Goal: Task Accomplishment & Management: Use online tool/utility

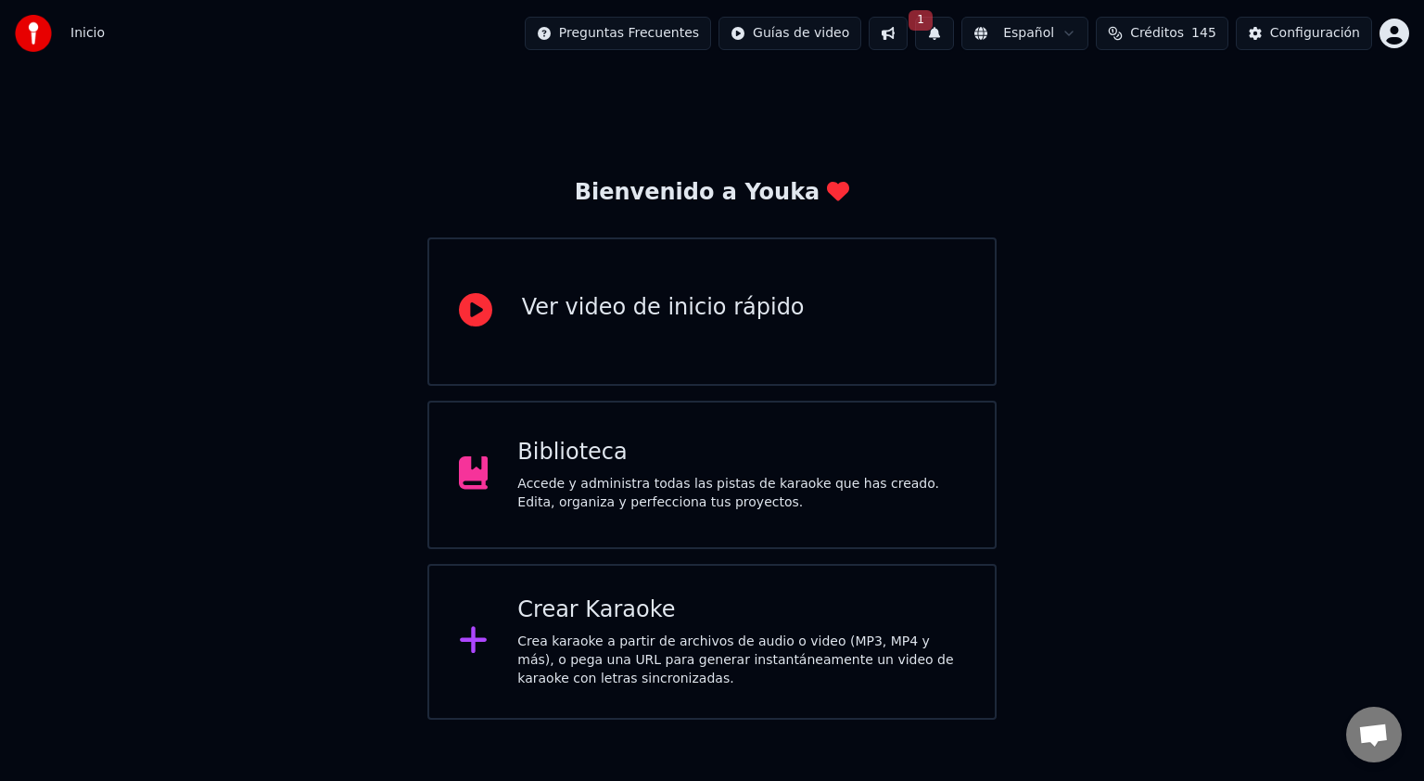
click at [622, 631] on div "Crear Karaoke Crea karaoke a partir de archivos de audio o video (MP3, MP4 y má…" at bounding box center [741, 641] width 448 height 93
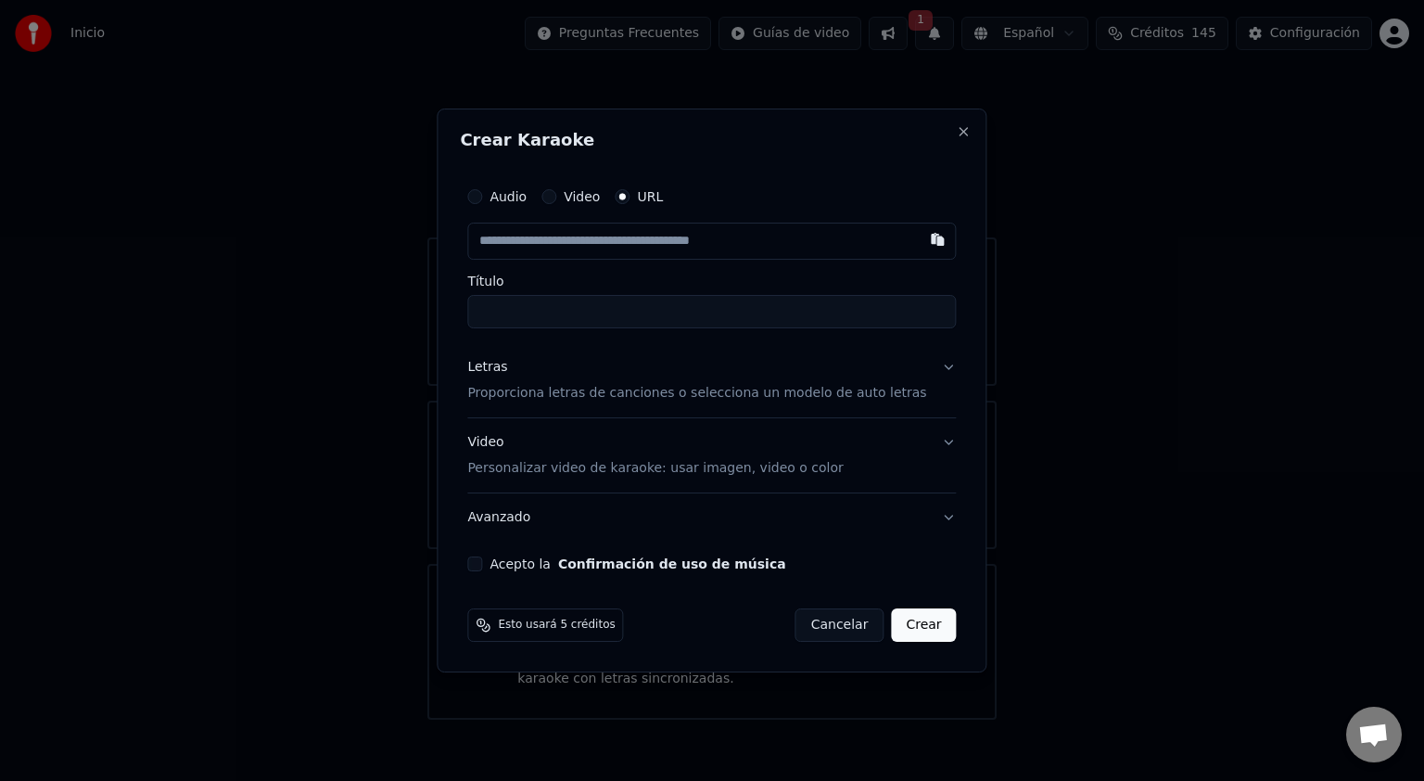
click at [929, 371] on button "Letras Proporciona letras de canciones o selecciona un modelo de auto letras" at bounding box center [711, 380] width 489 height 74
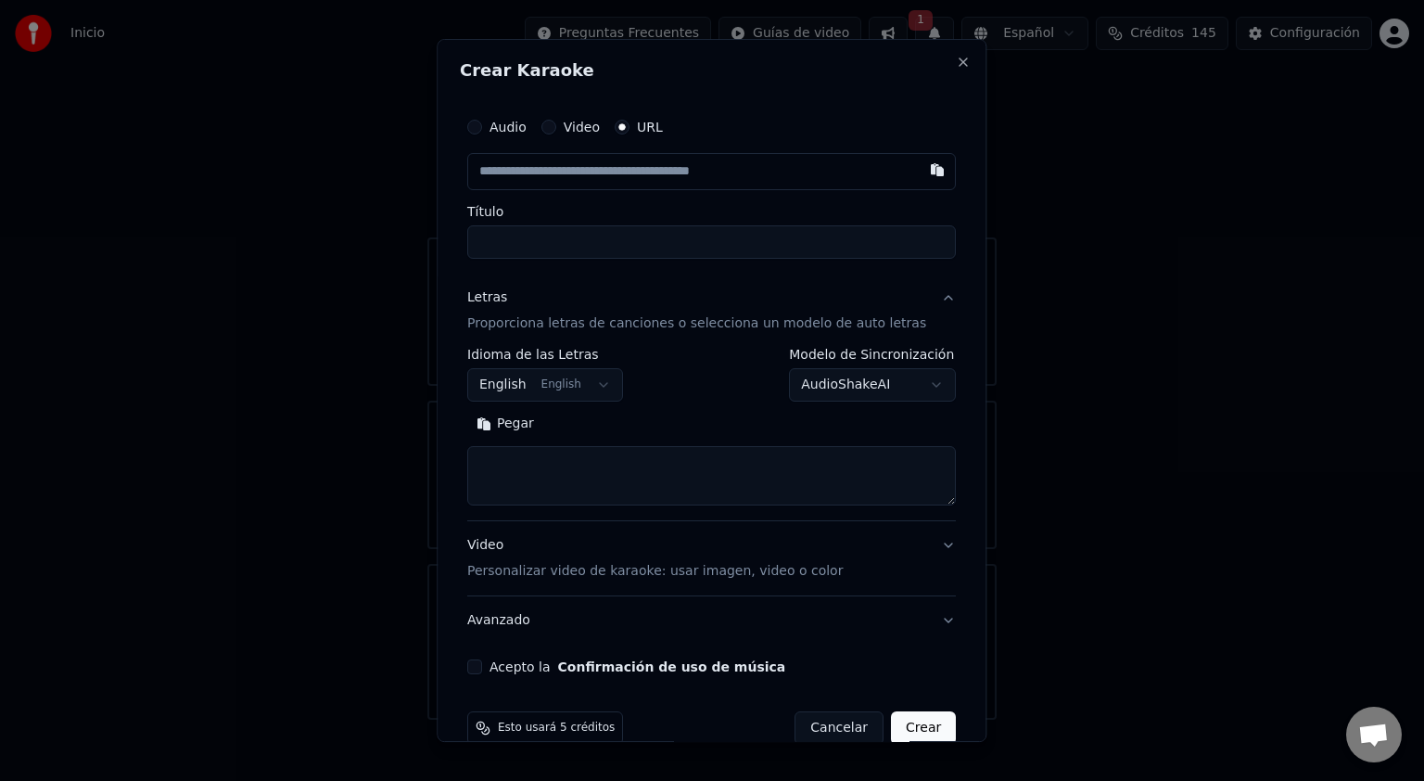
click at [530, 470] on textarea at bounding box center [711, 475] width 489 height 59
paste textarea "**********"
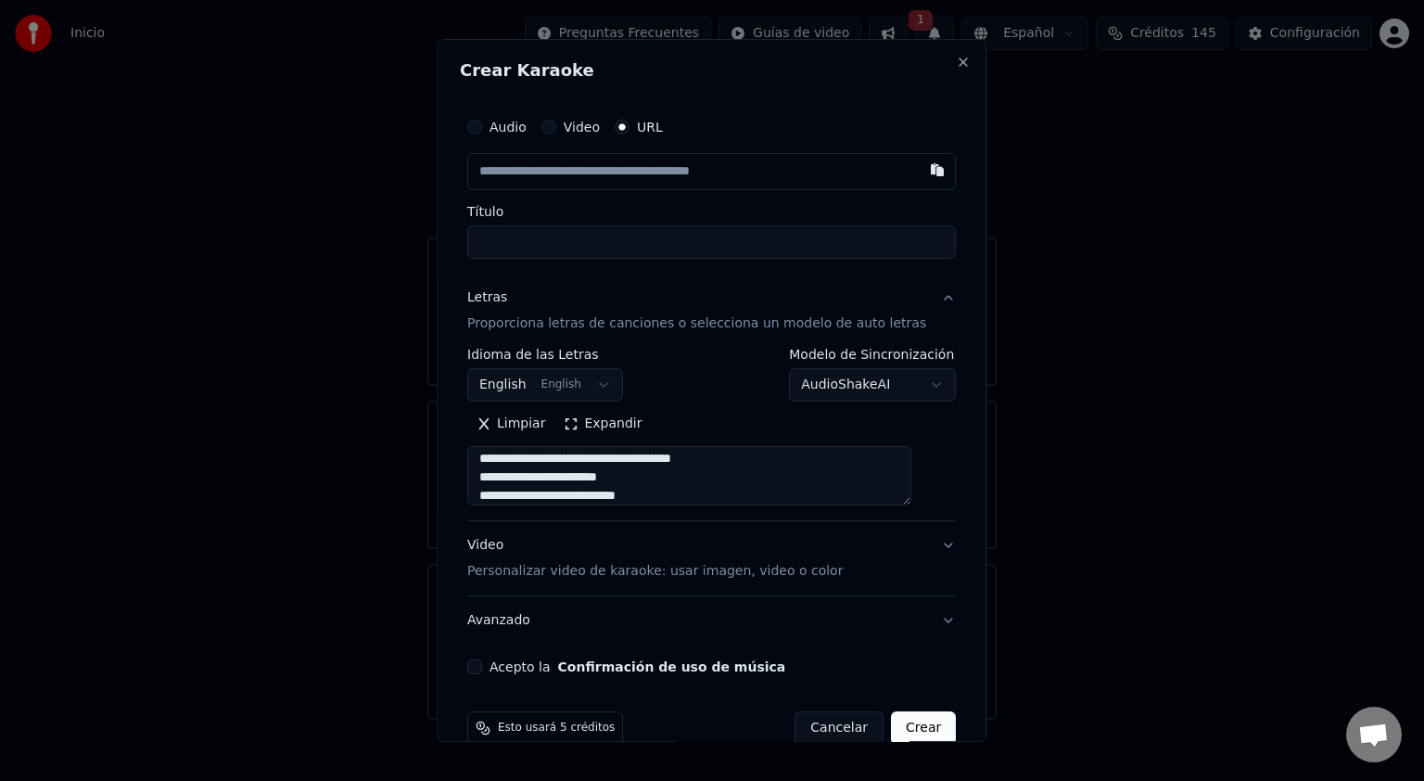
type textarea "**********"
click at [482, 126] on button "Audio" at bounding box center [474, 127] width 15 height 15
click at [596, 164] on div "Seleccionar archivo" at bounding box center [546, 170] width 157 height 33
type input "**********"
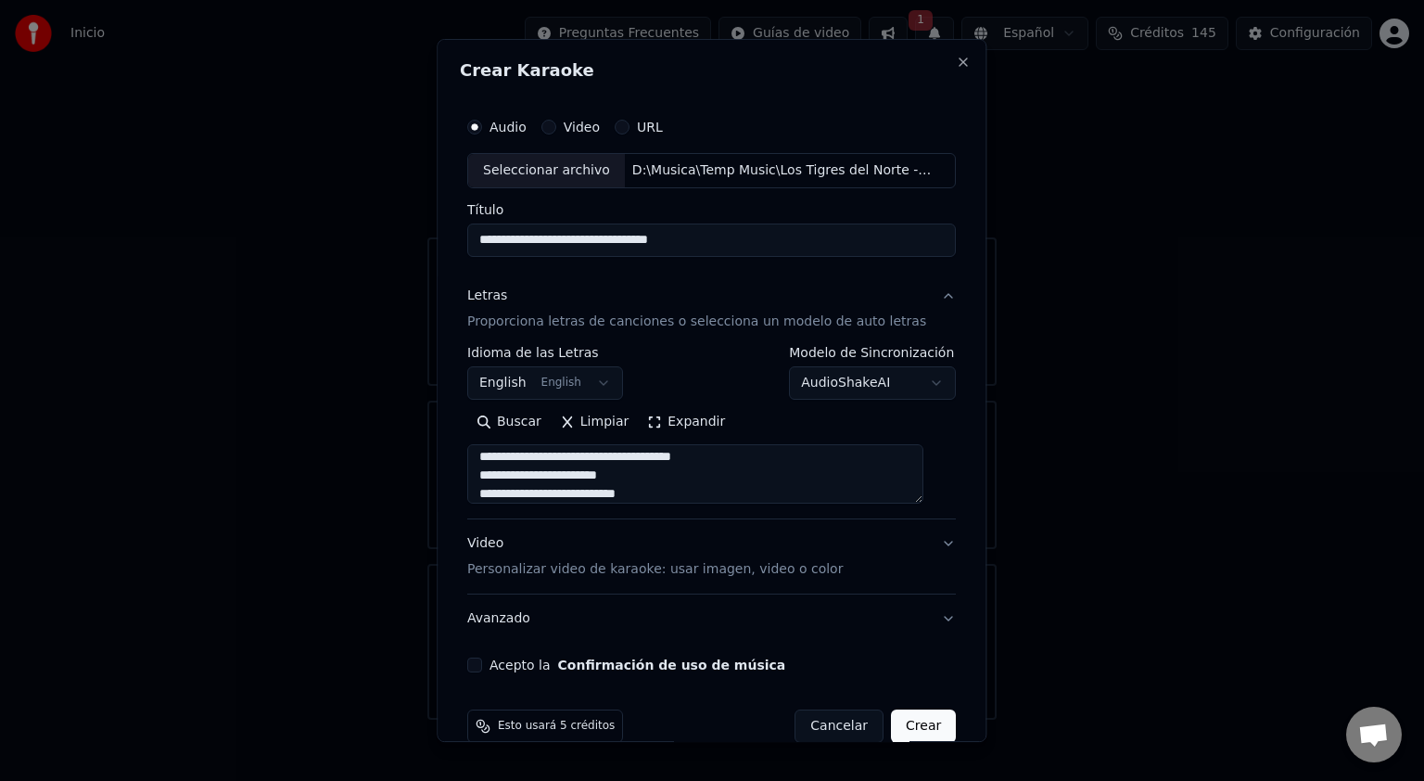
scroll to position [30, 0]
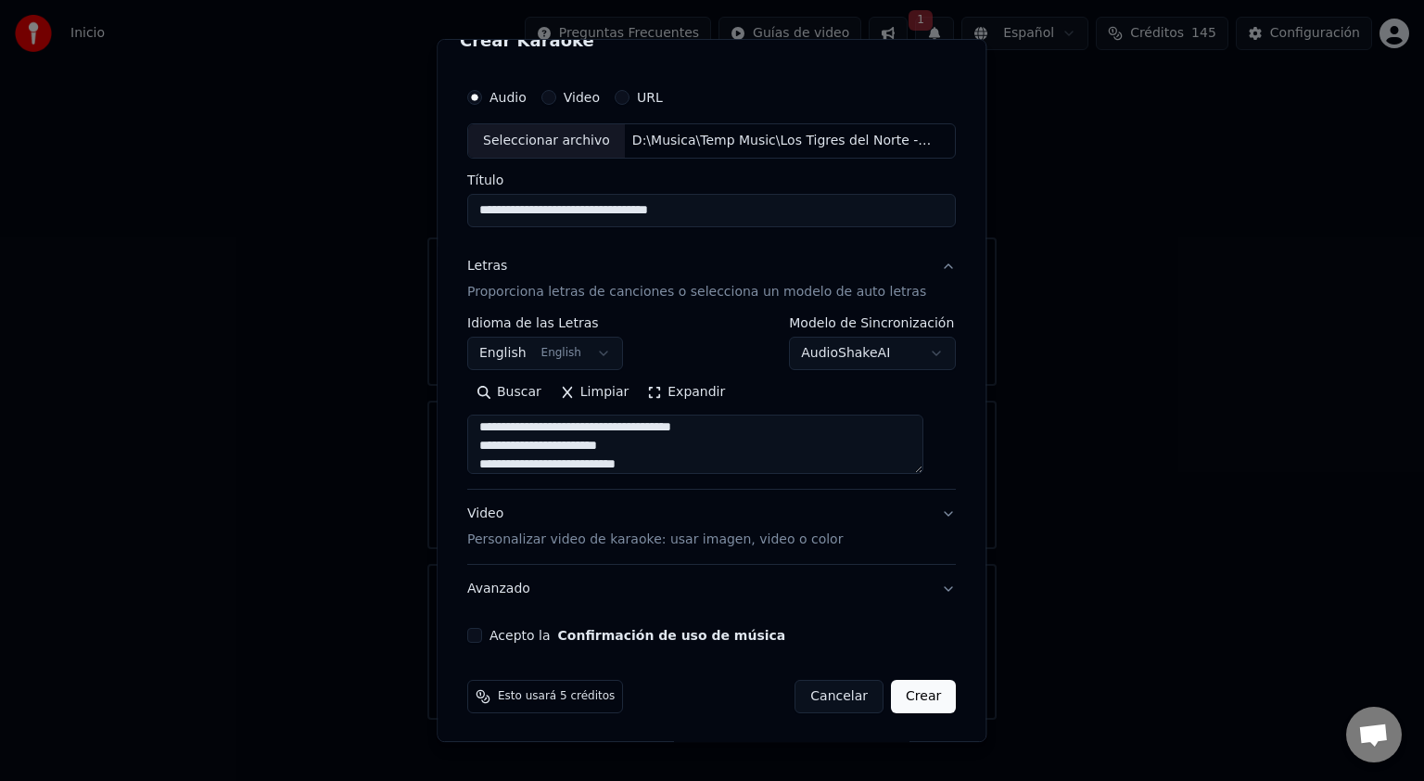
click at [479, 635] on button "Acepto la Confirmación de uso de música" at bounding box center [474, 635] width 15 height 15
click at [924, 512] on button "Video Personalizar video de karaoke: usar imagen, video o color" at bounding box center [711, 527] width 489 height 74
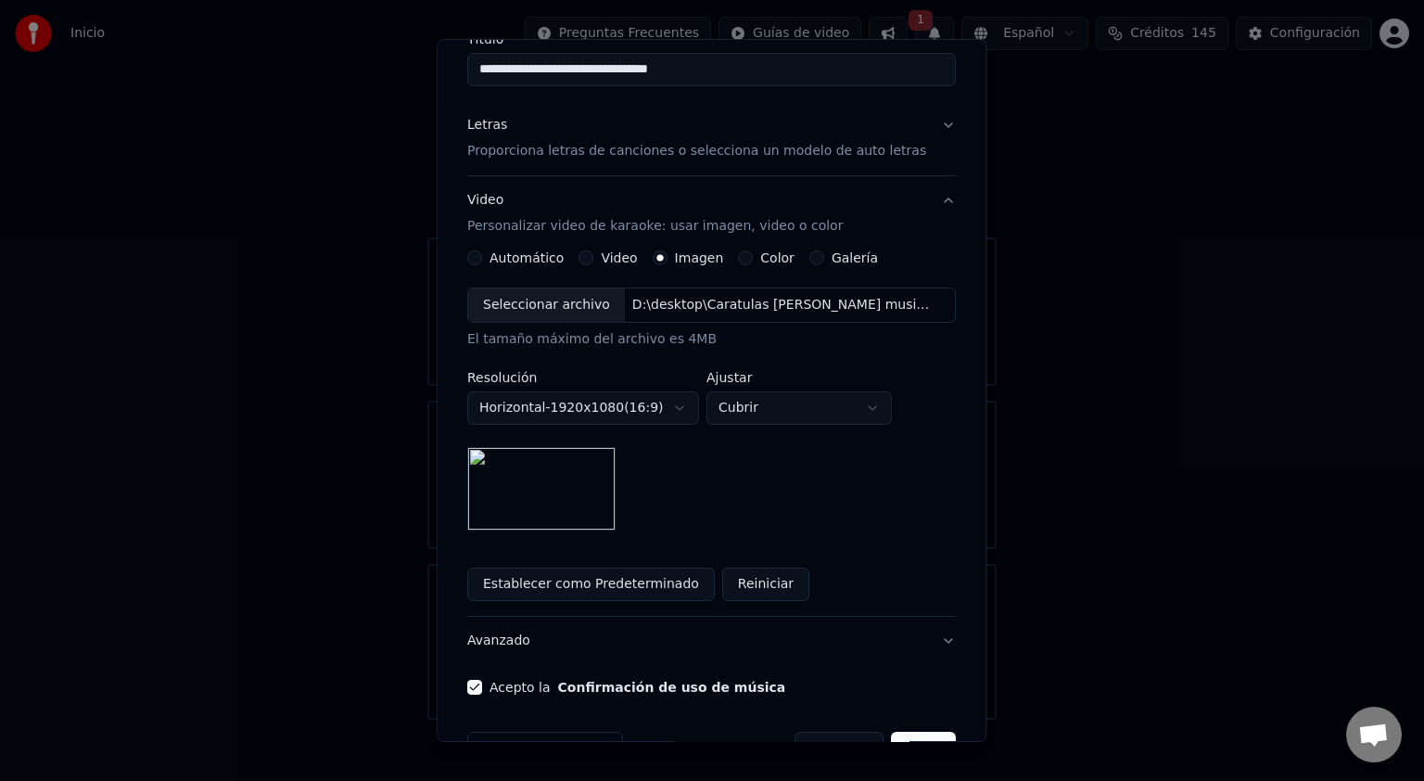
scroll to position [223, 0]
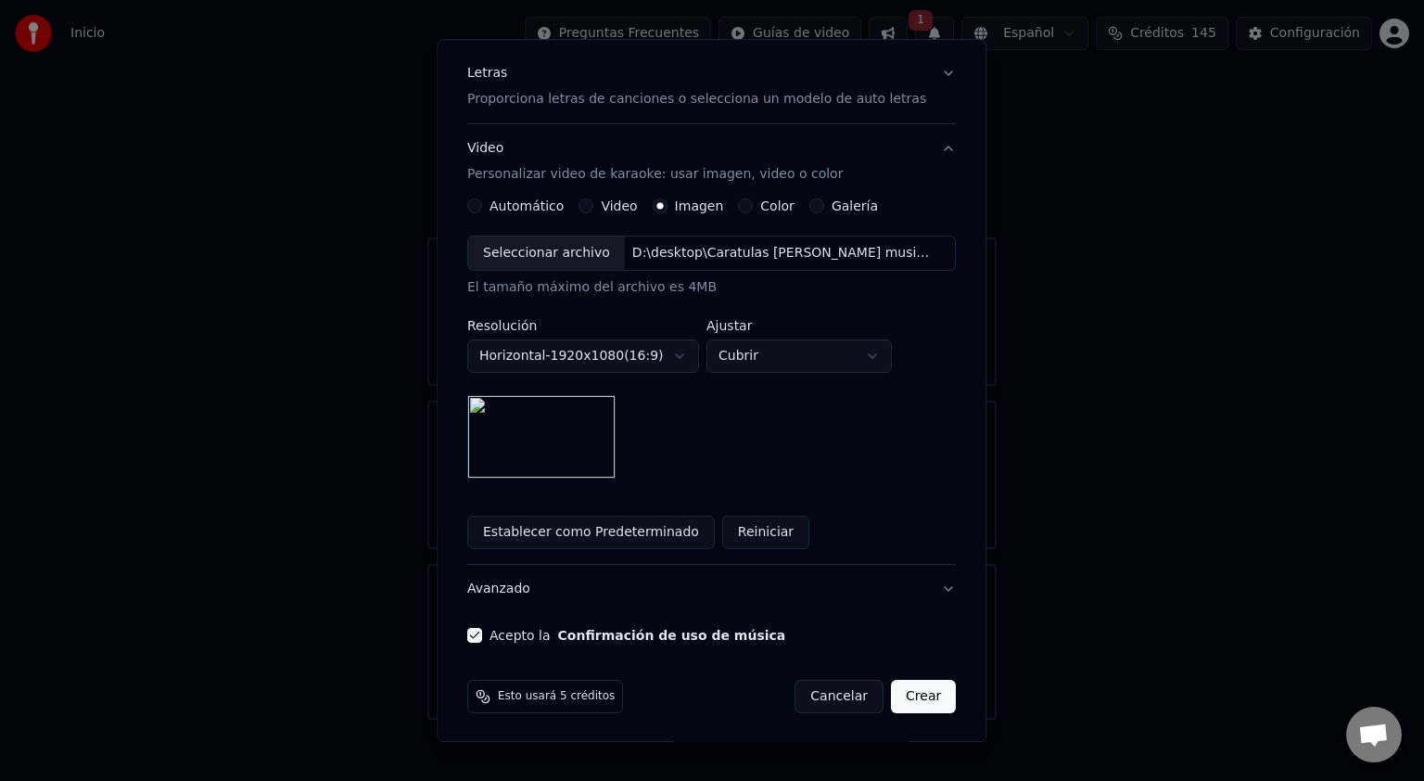
click at [912, 694] on button "Crear" at bounding box center [923, 696] width 65 height 33
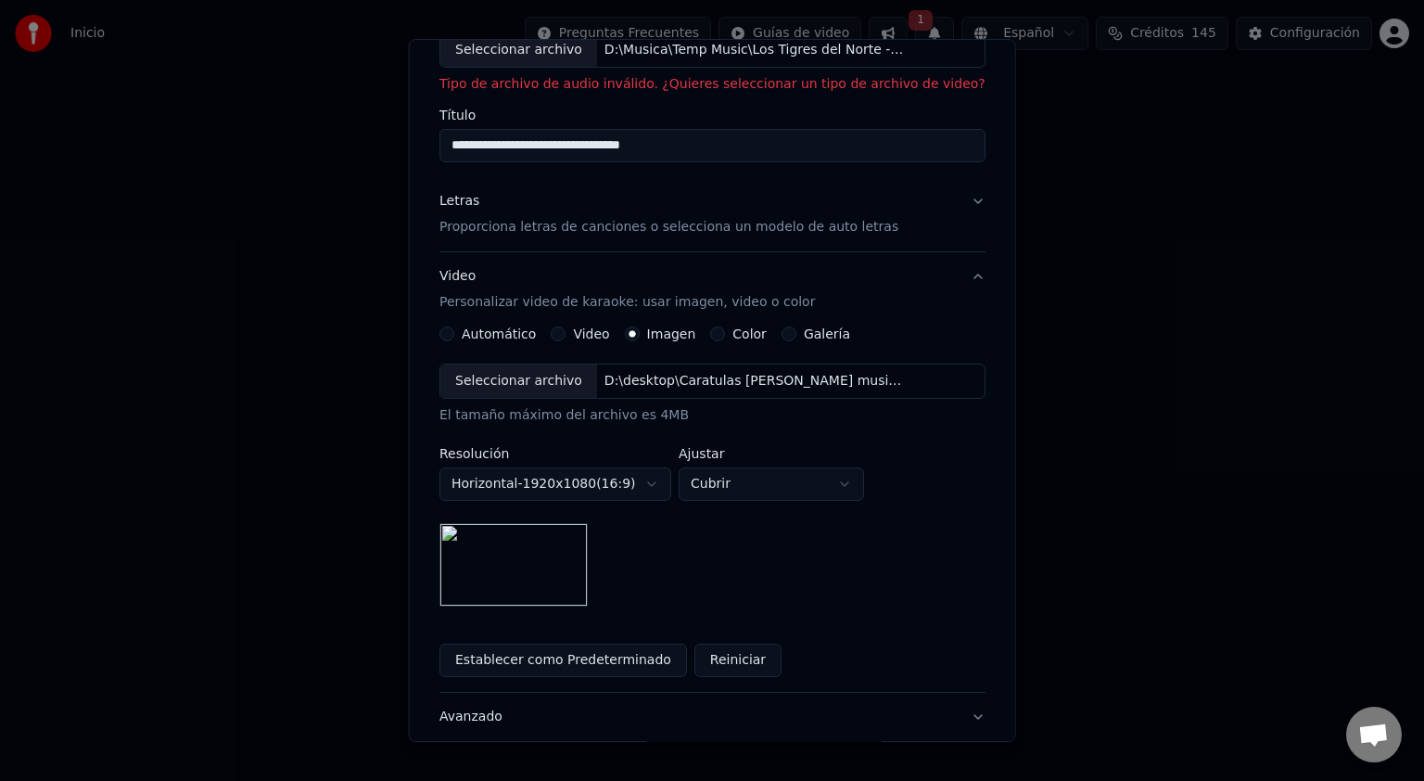
scroll to position [0, 0]
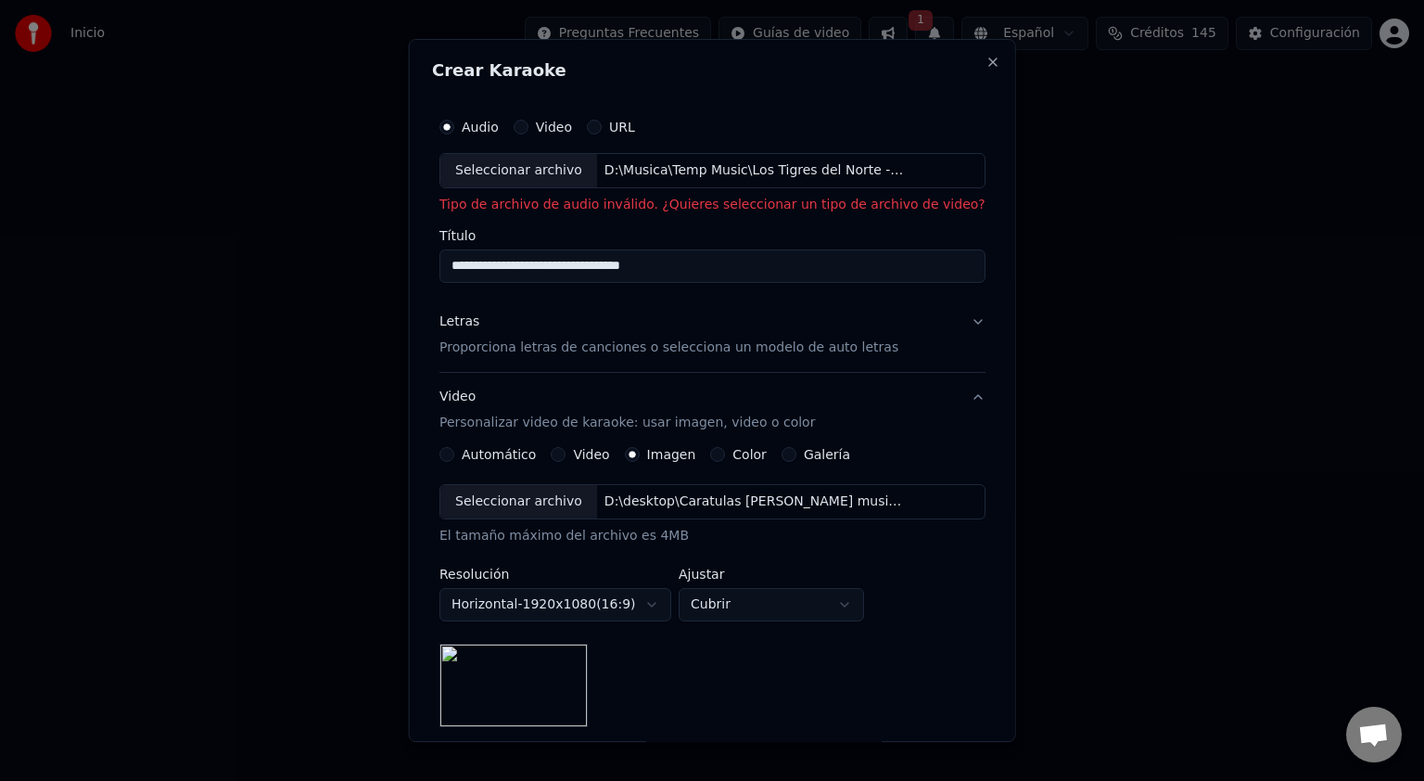
click at [844, 161] on div "D:\Musica\Temp Music\Los Tigres del Norte - Que Te Parece.mp4" at bounding box center [753, 170] width 315 height 19
click at [528, 131] on button "Video" at bounding box center [520, 127] width 15 height 15
click at [512, 172] on div "Seleccionar archivo" at bounding box center [518, 170] width 157 height 33
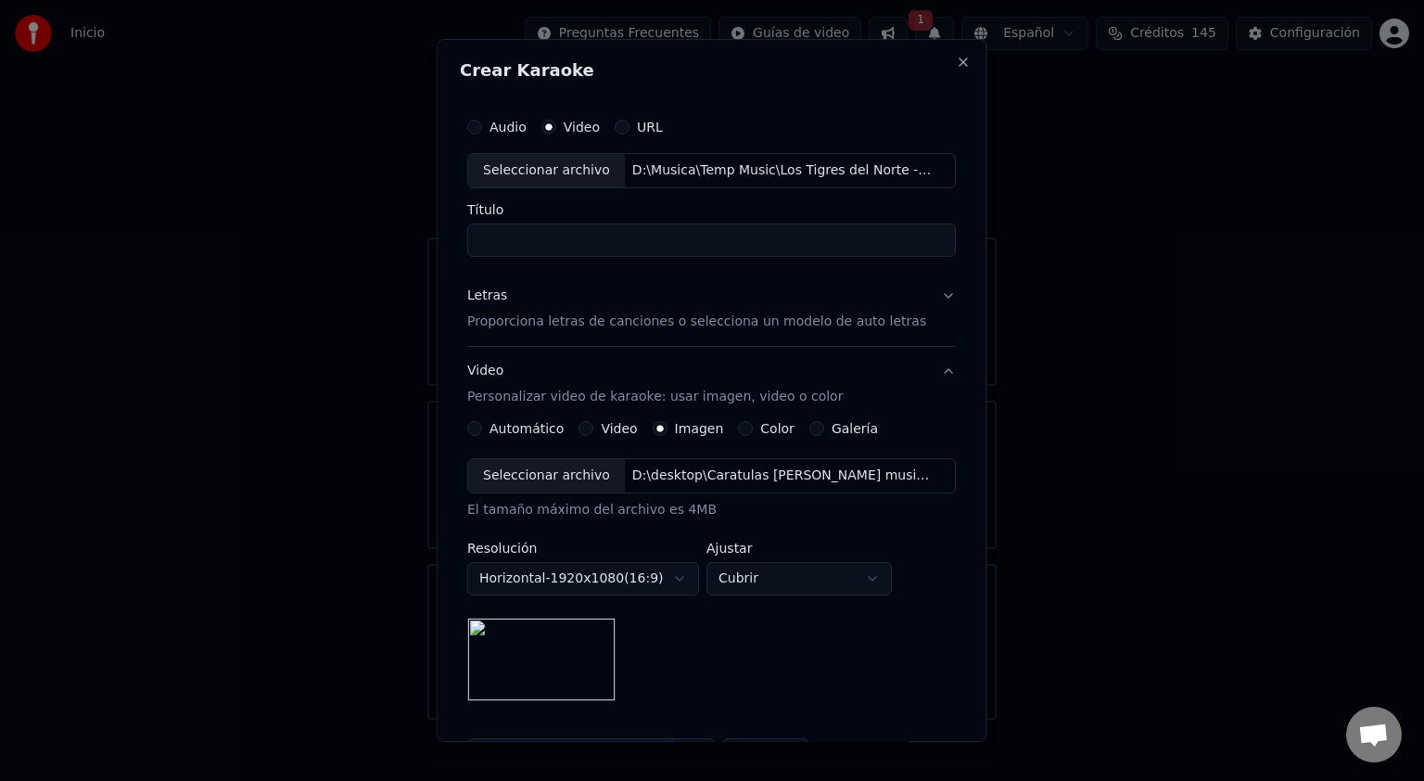
type input "**********"
click at [927, 291] on button "Letras Proporciona letras de canciones o selecciona un modelo de auto letras" at bounding box center [711, 309] width 489 height 74
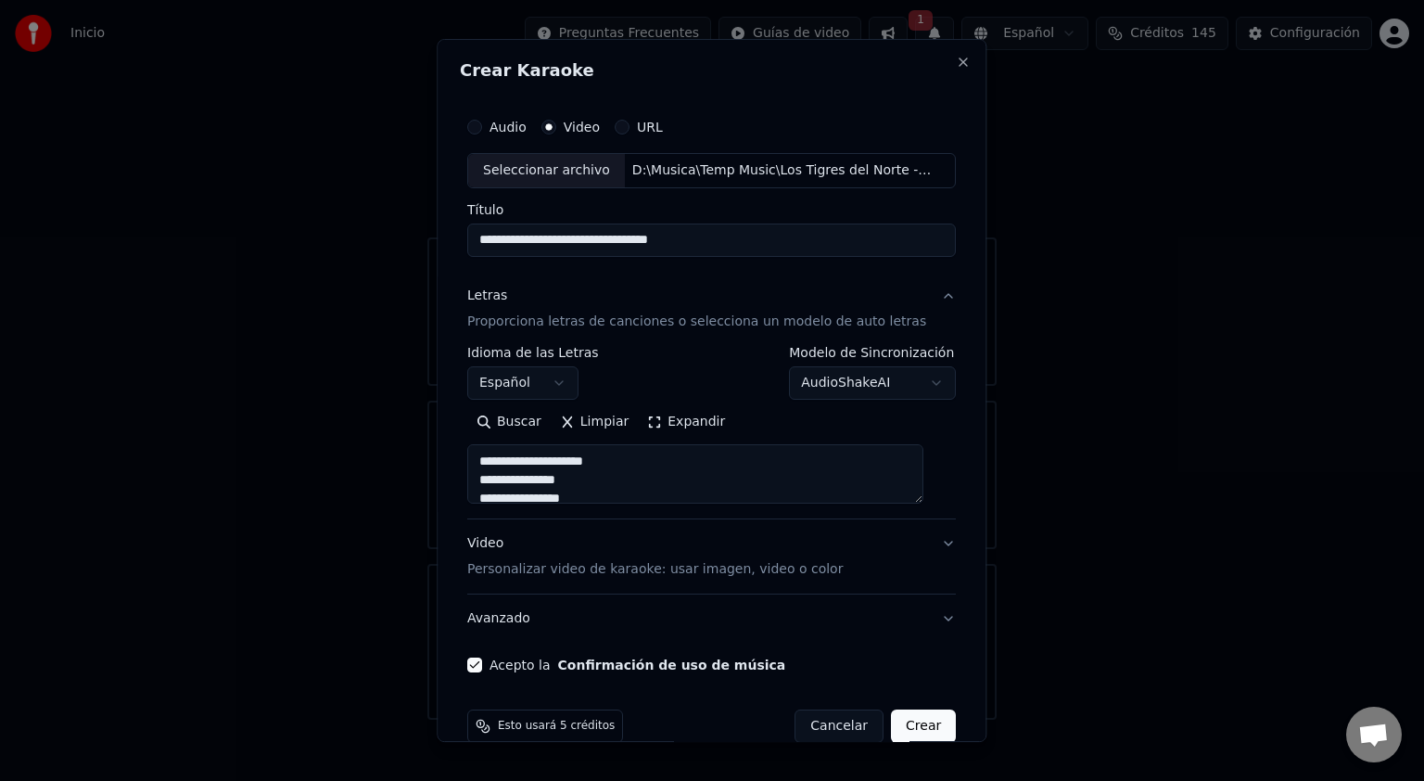
click at [927, 291] on button "Letras Proporciona letras de canciones o selecciona un modelo de auto letras" at bounding box center [711, 309] width 489 height 74
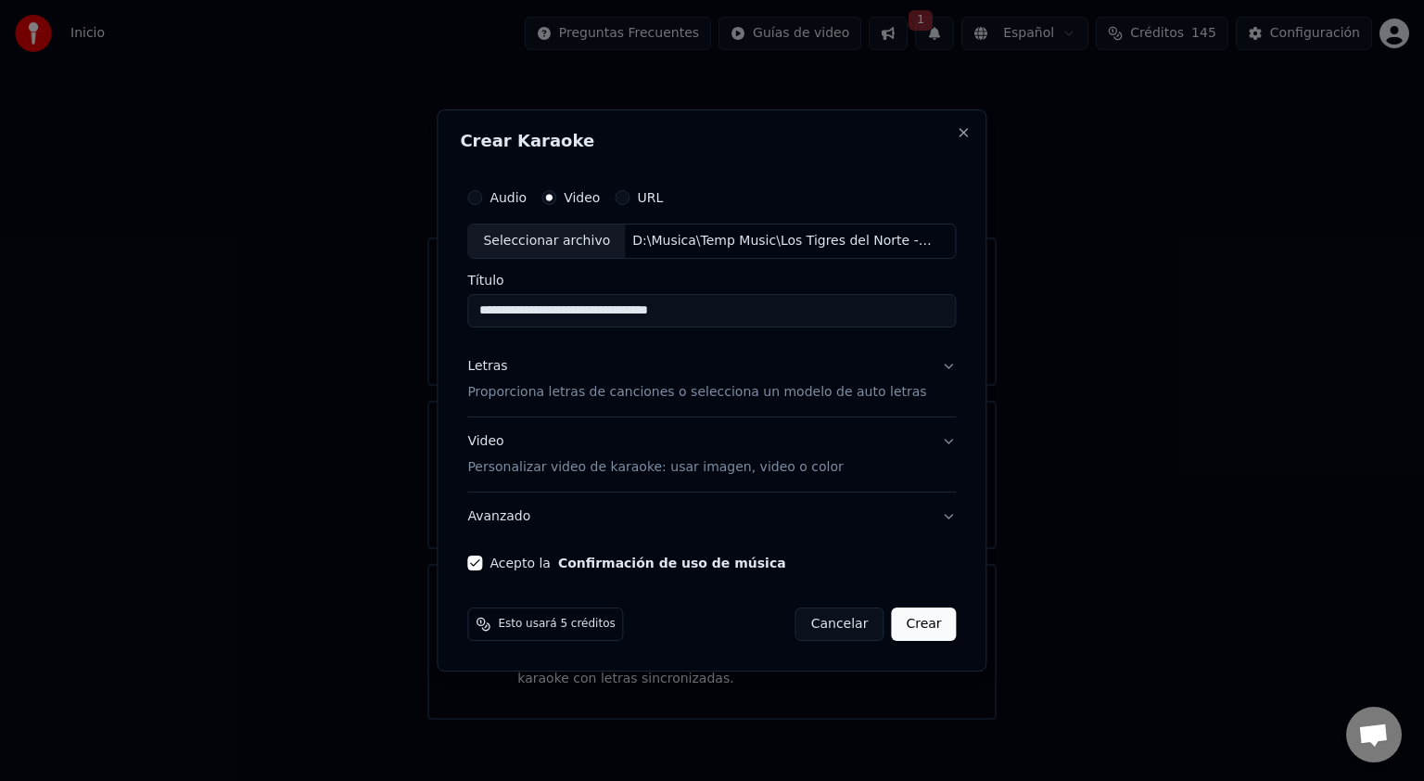
click at [909, 623] on button "Crear" at bounding box center [923, 623] width 65 height 33
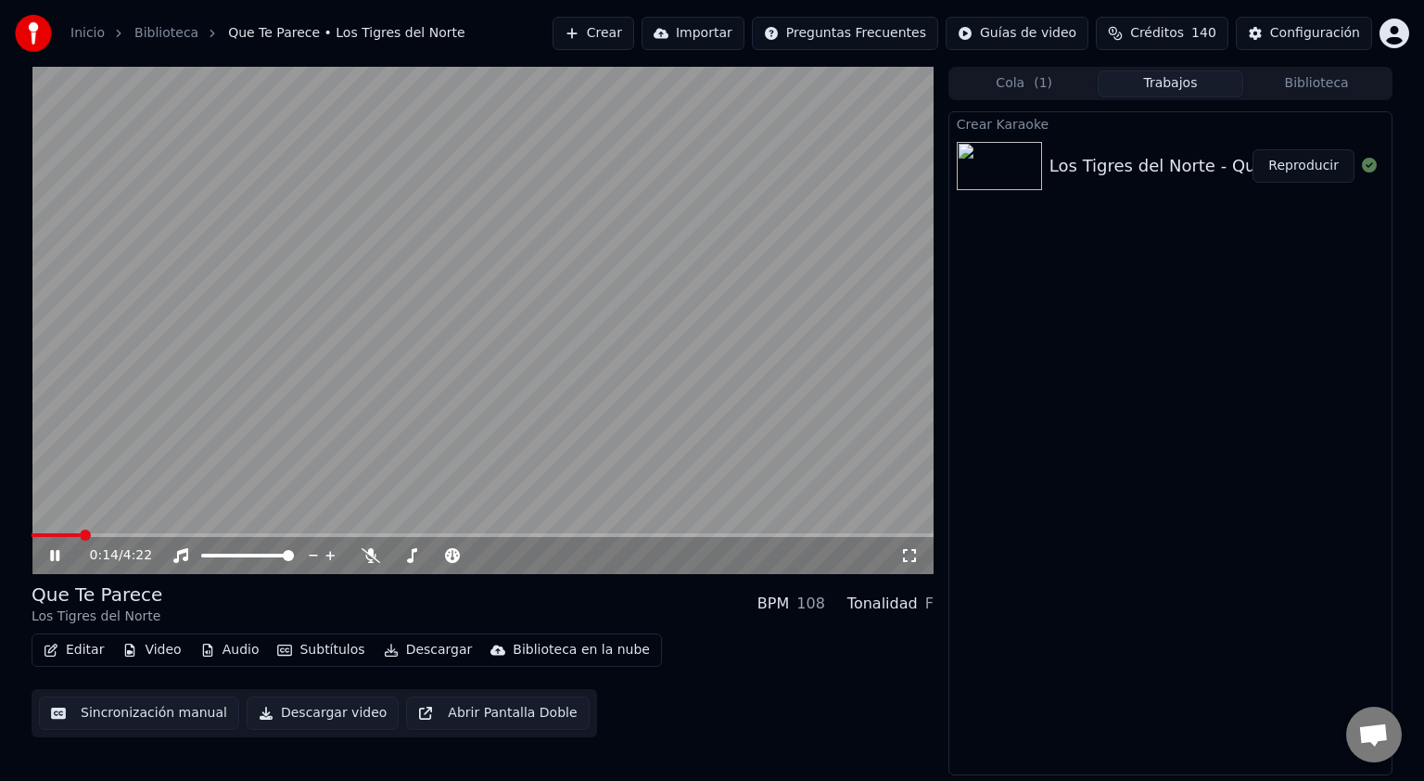
click at [53, 553] on icon at bounding box center [54, 555] width 9 height 11
click at [201, 550] on span at bounding box center [206, 555] width 11 height 11
click at [52, 554] on icon at bounding box center [54, 555] width 11 height 13
click at [45, 556] on div "0:39 / 4:22" at bounding box center [482, 555] width 887 height 19
click at [56, 556] on icon at bounding box center [54, 555] width 9 height 11
